Goal: Task Accomplishment & Management: Manage account settings

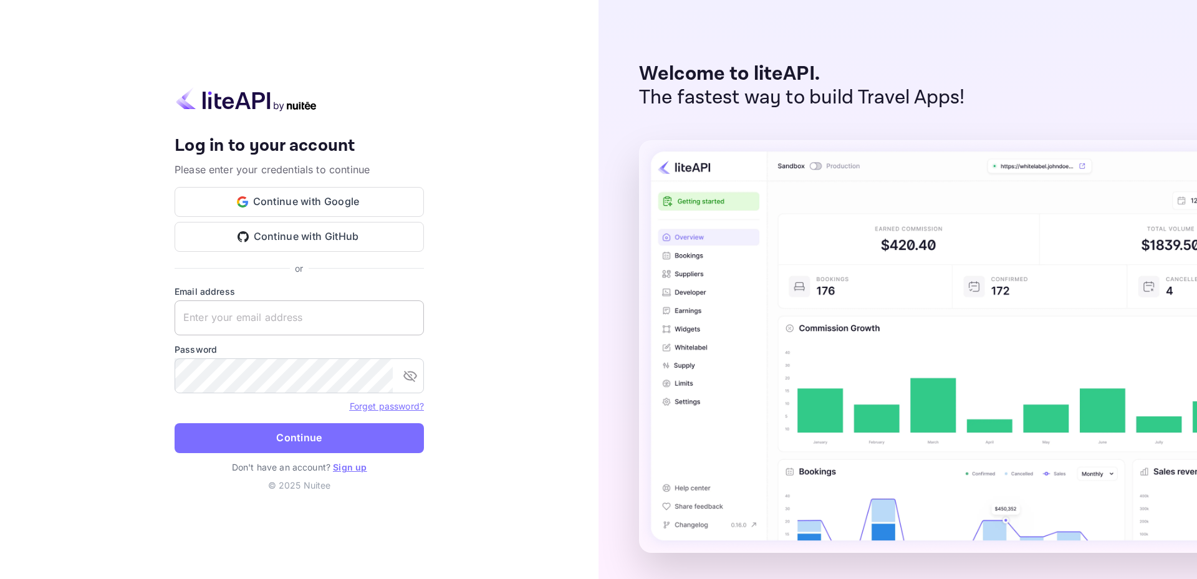
click at [356, 300] on input "text" at bounding box center [299, 317] width 249 height 35
paste input "[EMAIL_ADDRESS][DOMAIN_NAME]"
click at [185, 320] on input "[EMAIL_ADDRESS][DOMAIN_NAME]" at bounding box center [299, 317] width 249 height 35
type input "[EMAIL_ADDRESS][DOMAIN_NAME]"
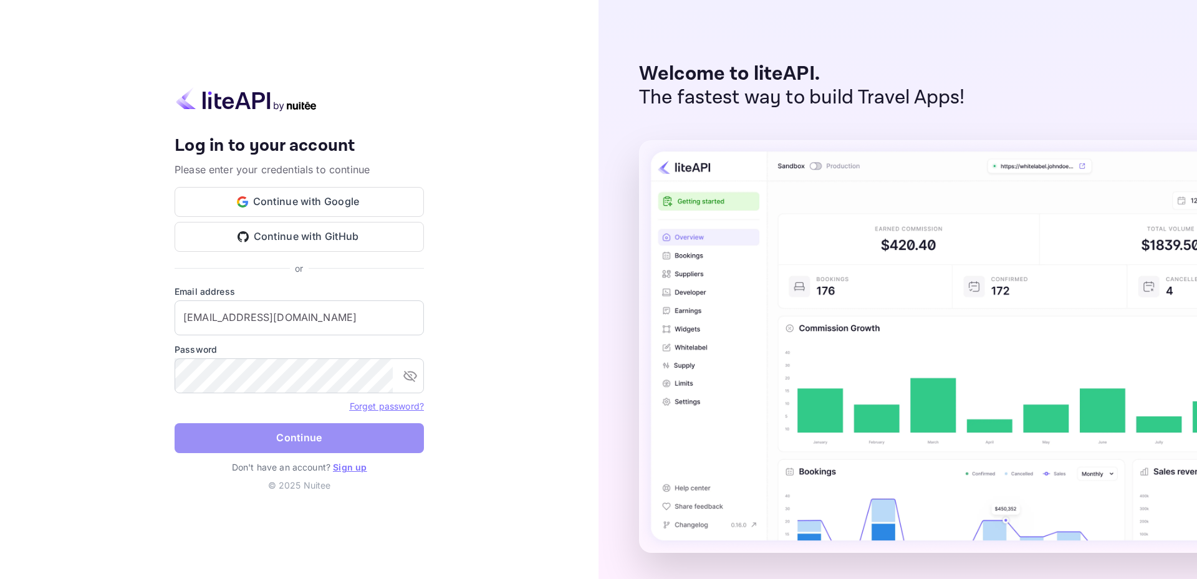
click at [302, 439] on button "Continue" at bounding box center [299, 438] width 249 height 30
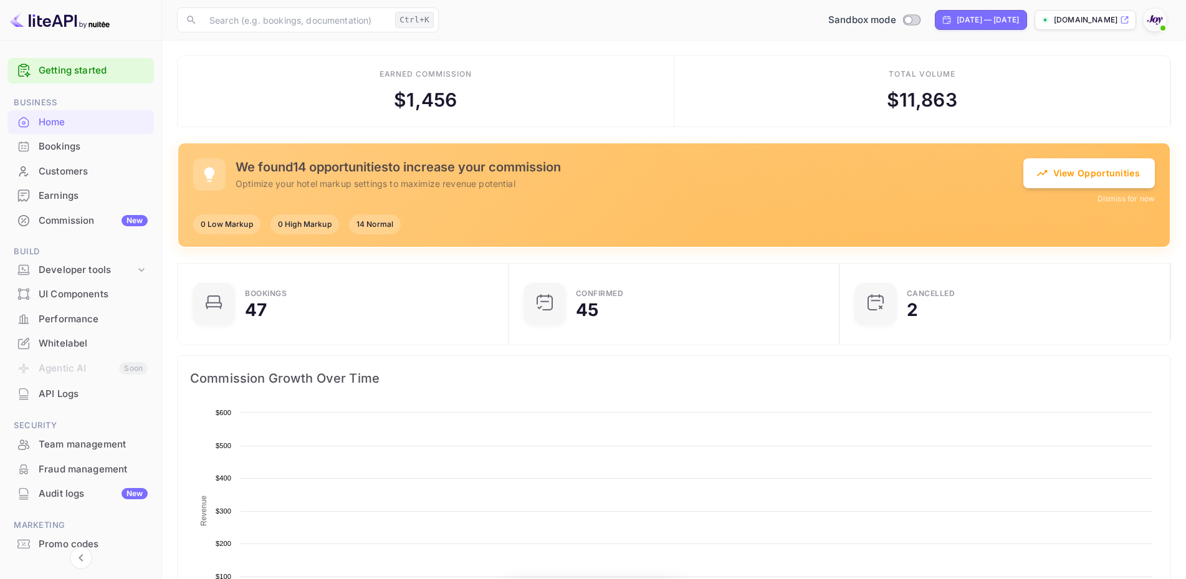
drag, startPoint x: 57, startPoint y: 134, endPoint x: 59, endPoint y: 146, distance: 12.6
click at [59, 146] on div "Bookings" at bounding box center [93, 147] width 109 height 14
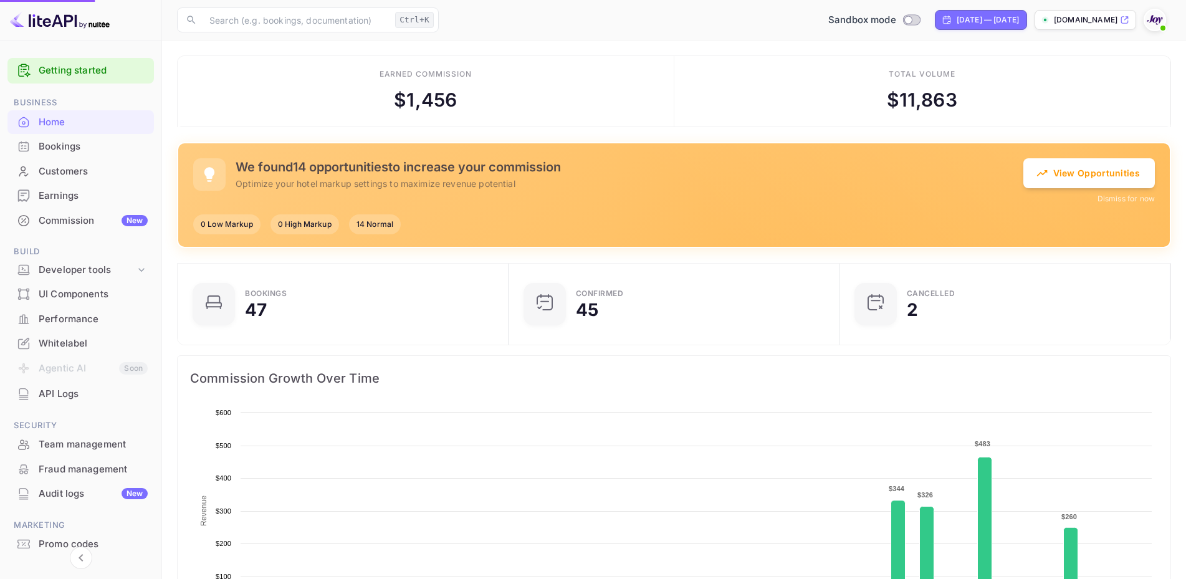
scroll to position [192, 313]
click at [59, 146] on div "Bookings" at bounding box center [93, 147] width 109 height 14
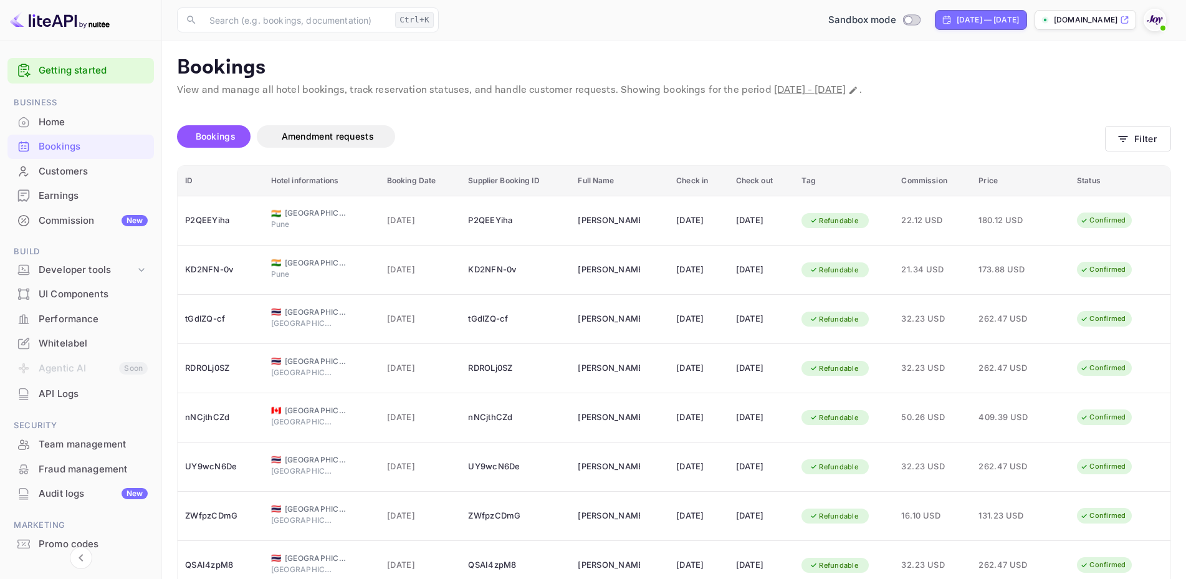
click at [62, 348] on div "Whitelabel" at bounding box center [93, 344] width 109 height 14
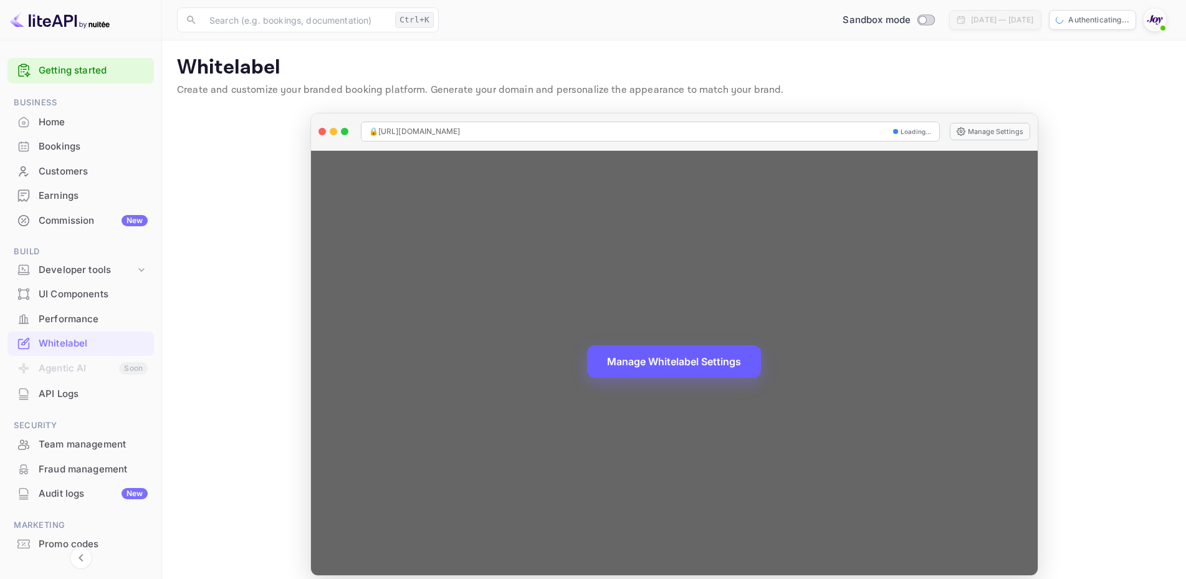
click at [633, 357] on button "Manage Whitelabel Settings" at bounding box center [674, 361] width 174 height 32
